Goal: Find specific page/section: Find specific page/section

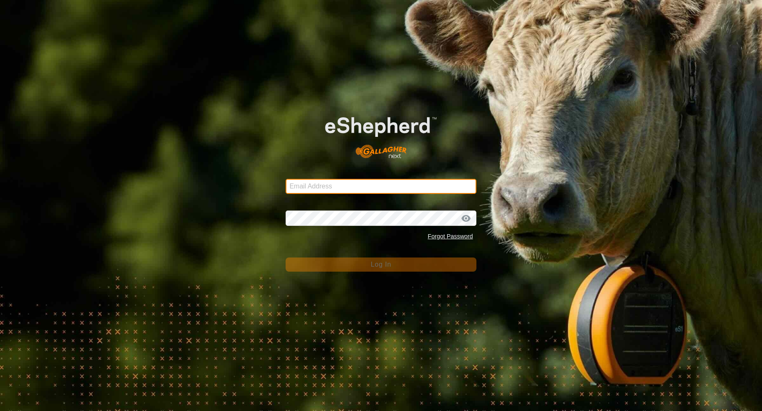
type input "[EMAIL_ADDRESS][PERSON_NAME][DOMAIN_NAME]"
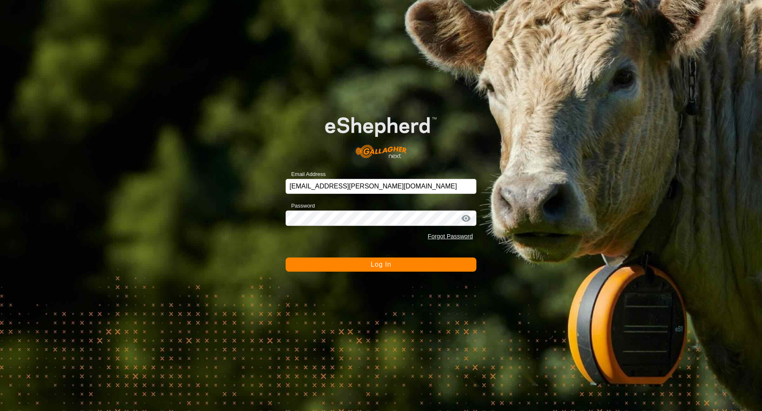
drag, startPoint x: 404, startPoint y: 268, endPoint x: 394, endPoint y: 265, distance: 10.1
click at [404, 268] on button "Log In" at bounding box center [380, 264] width 190 height 14
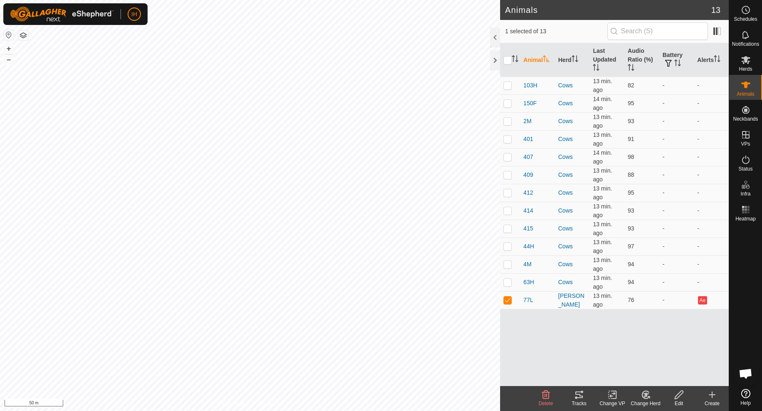
click at [579, 398] on icon at bounding box center [579, 394] width 10 height 10
